Goal: Information Seeking & Learning: Learn about a topic

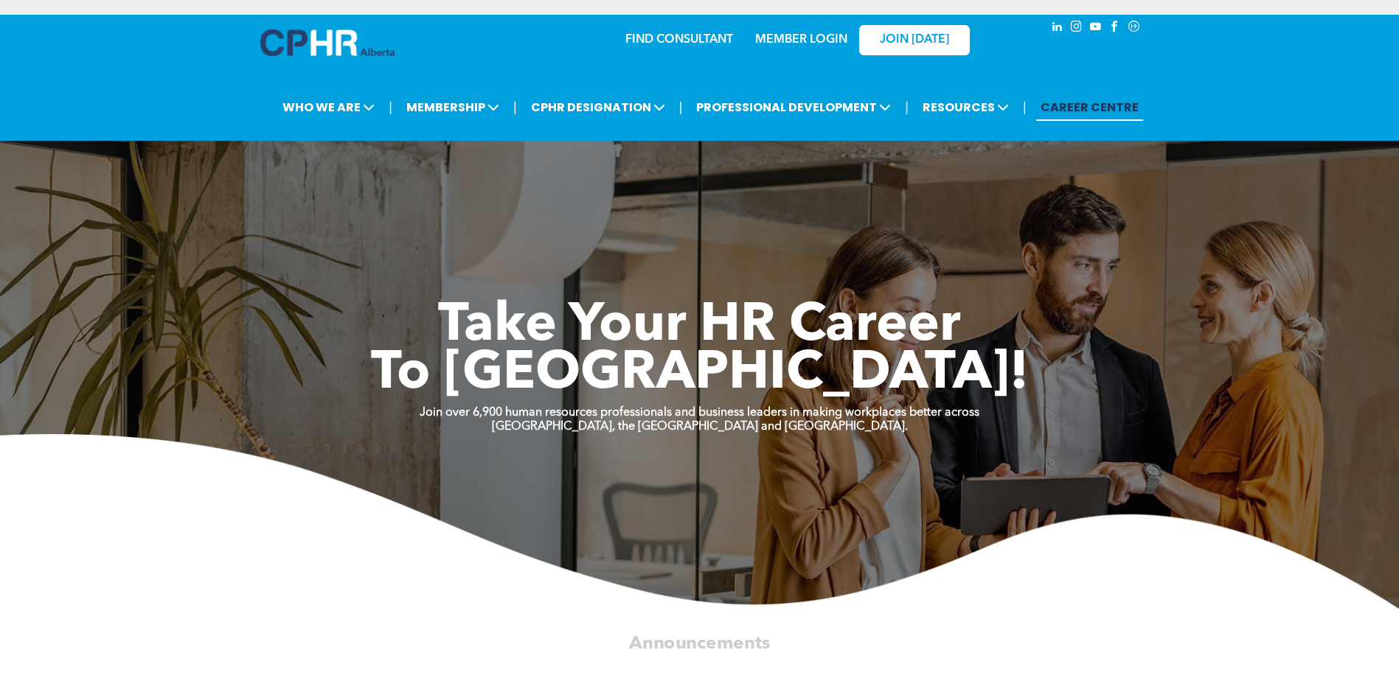
click at [821, 35] on link "MEMBER LOGIN" at bounding box center [801, 40] width 92 height 12
click at [784, 38] on link "MEMBER LOGIN" at bounding box center [801, 40] width 92 height 12
click at [760, 38] on link "MEMBER LOGIN" at bounding box center [801, 40] width 92 height 12
click at [916, 45] on span "JOIN [DATE]" at bounding box center [914, 40] width 69 height 14
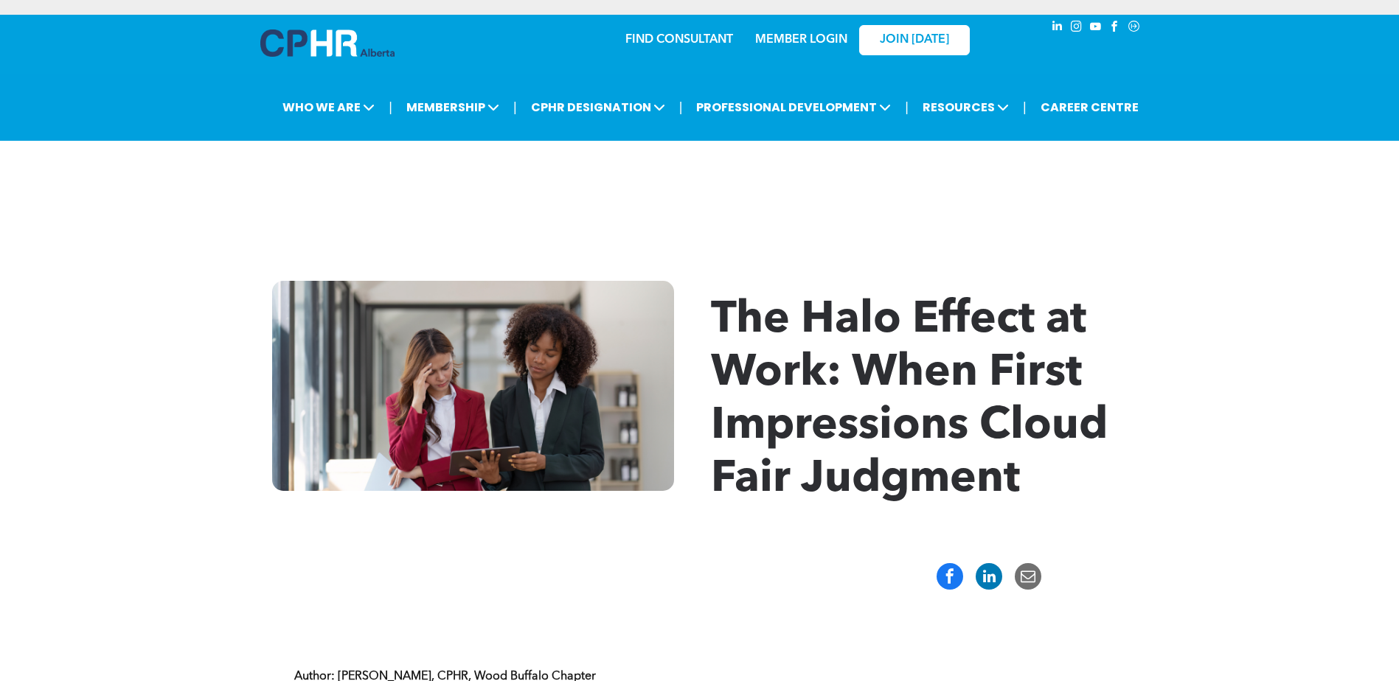
scroll to position [74, 0]
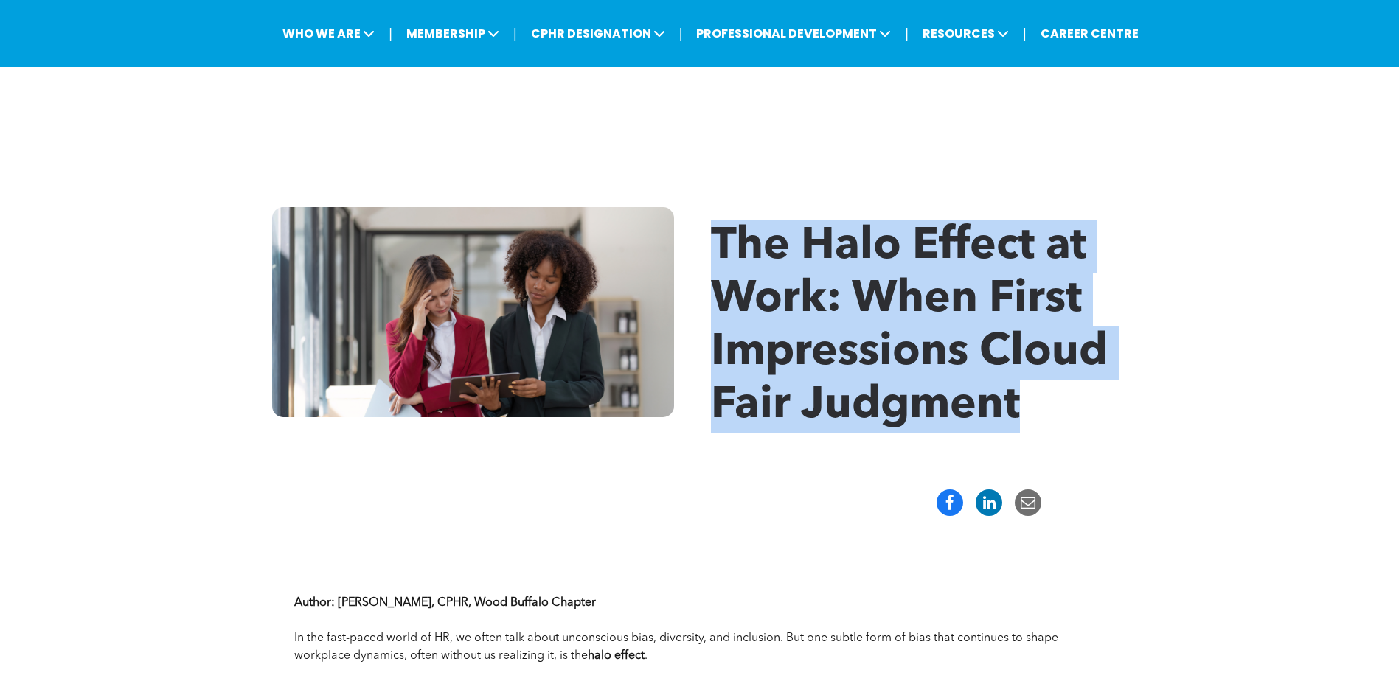
drag, startPoint x: 706, startPoint y: 243, endPoint x: 1020, endPoint y: 402, distance: 352.1
click at [1020, 402] on div "The Halo Effect at Work: When First Impressions Cloud Fair Judgment" at bounding box center [699, 320] width 885 height 227
drag, startPoint x: 1020, startPoint y: 402, endPoint x: 912, endPoint y: 375, distance: 111.6
drag, startPoint x: 912, startPoint y: 375, endPoint x: 868, endPoint y: 312, distance: 76.9
click at [868, 312] on span "The Halo Effect at Work: When First Impressions Cloud Fair Judgment" at bounding box center [909, 326] width 397 height 203
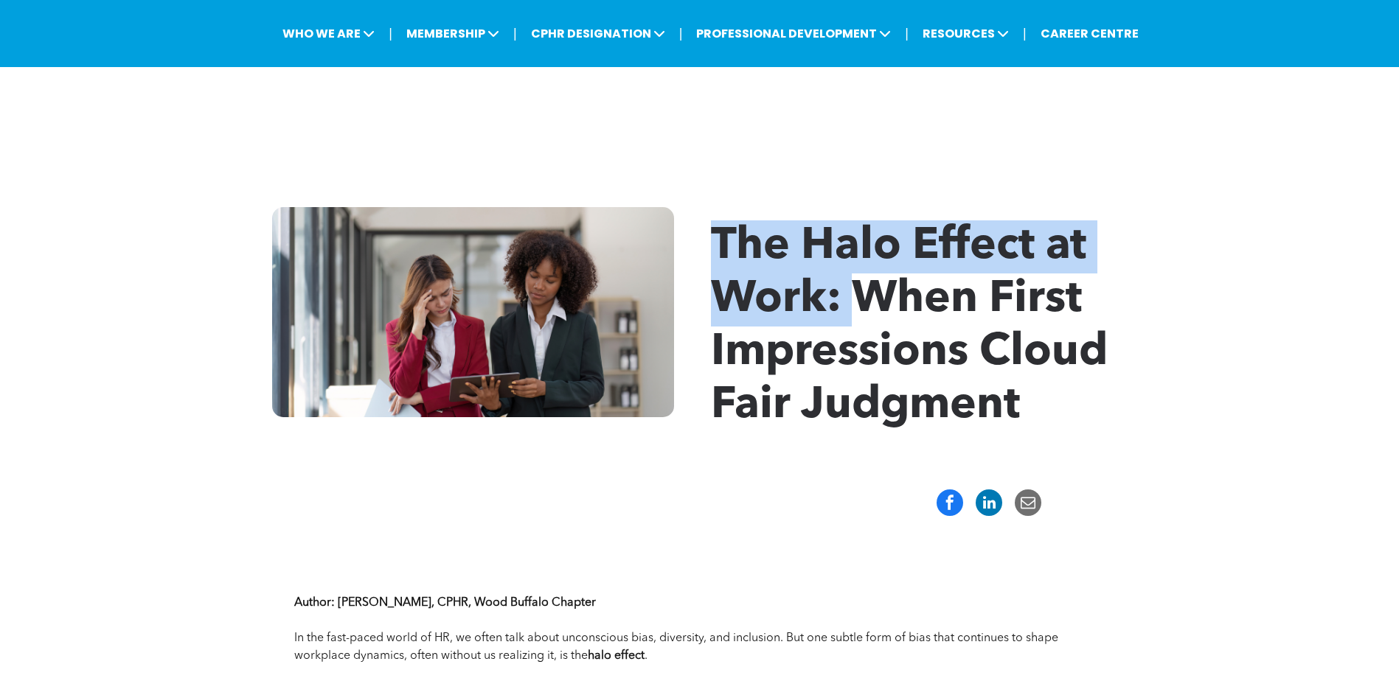
drag, startPoint x: 850, startPoint y: 315, endPoint x: 714, endPoint y: 250, distance: 150.4
click at [714, 250] on span "The Halo Effect at Work: When First Impressions Cloud Fair Judgment" at bounding box center [909, 326] width 397 height 203
drag, startPoint x: 714, startPoint y: 250, endPoint x: 769, endPoint y: 251, distance: 54.6
copy span "The Halo Effect at Work:"
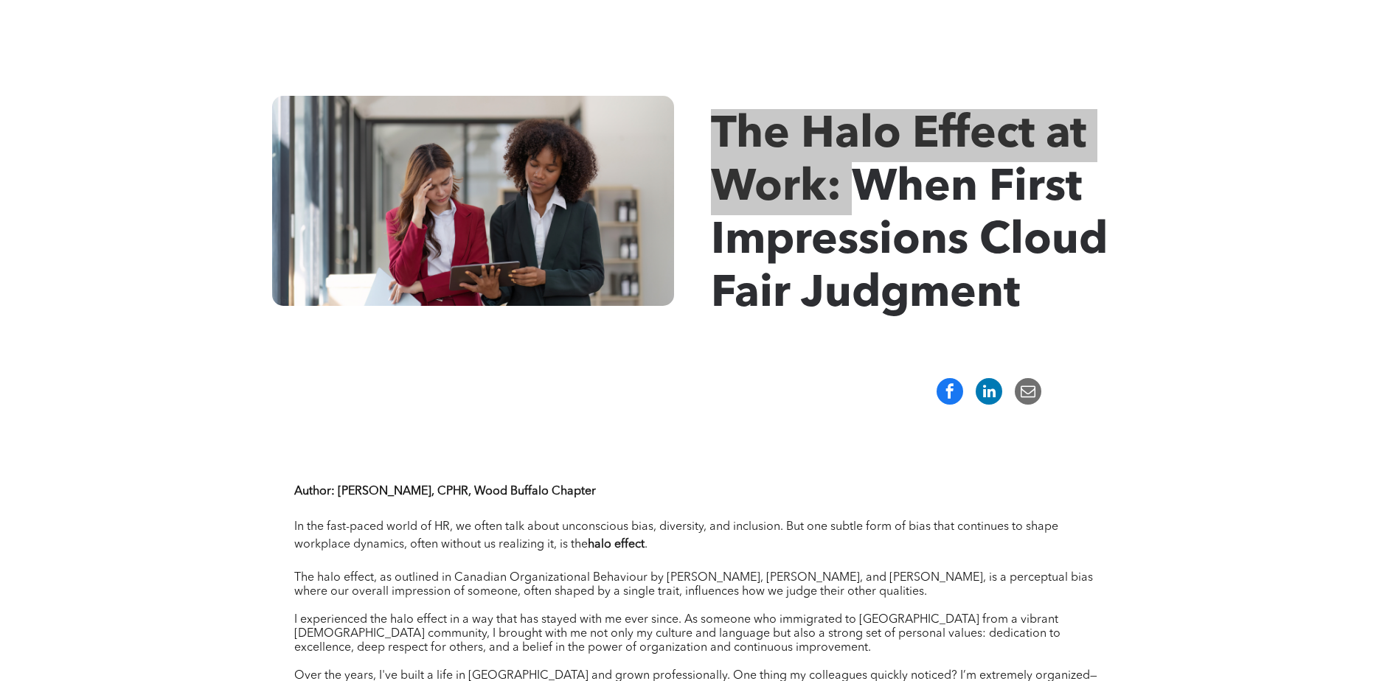
scroll to position [0, 0]
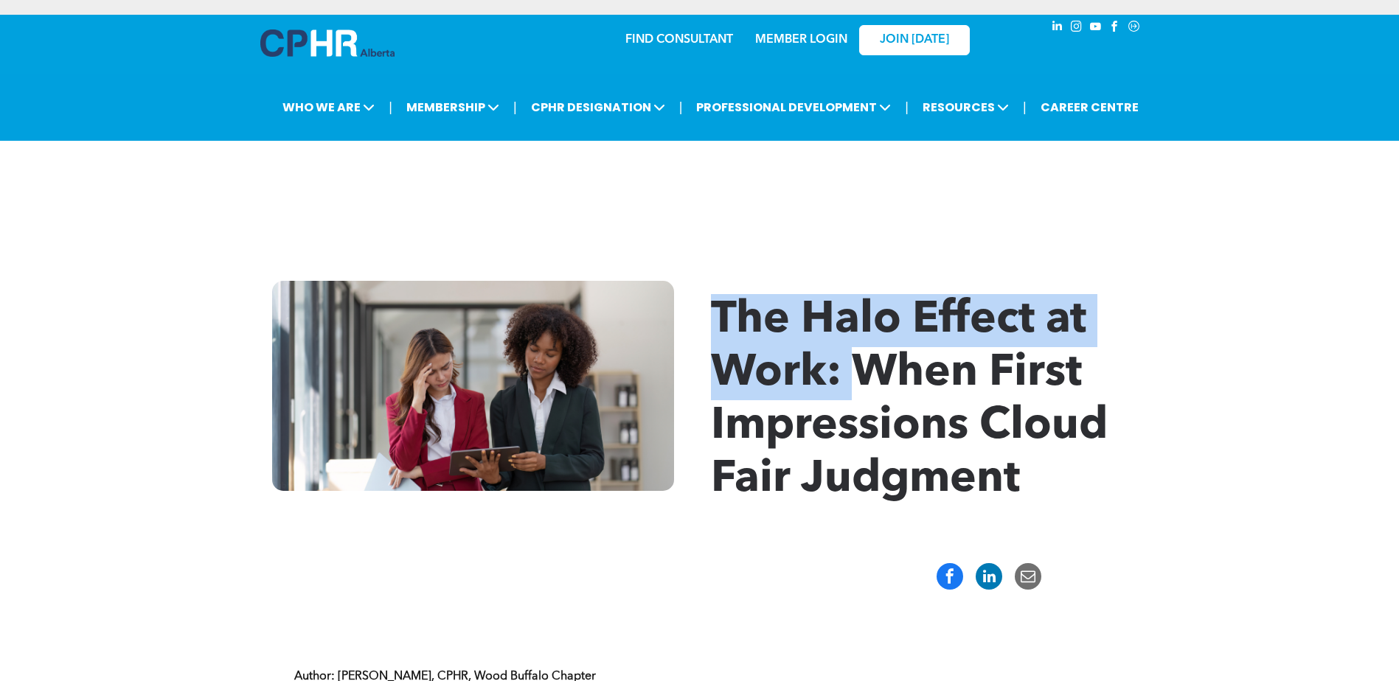
click at [1253, 302] on div "The Halo Effect at Work: When First Impressions Cloud Fair Judgment" at bounding box center [699, 395] width 1399 height 316
